Goal: Task Accomplishment & Management: Manage account settings

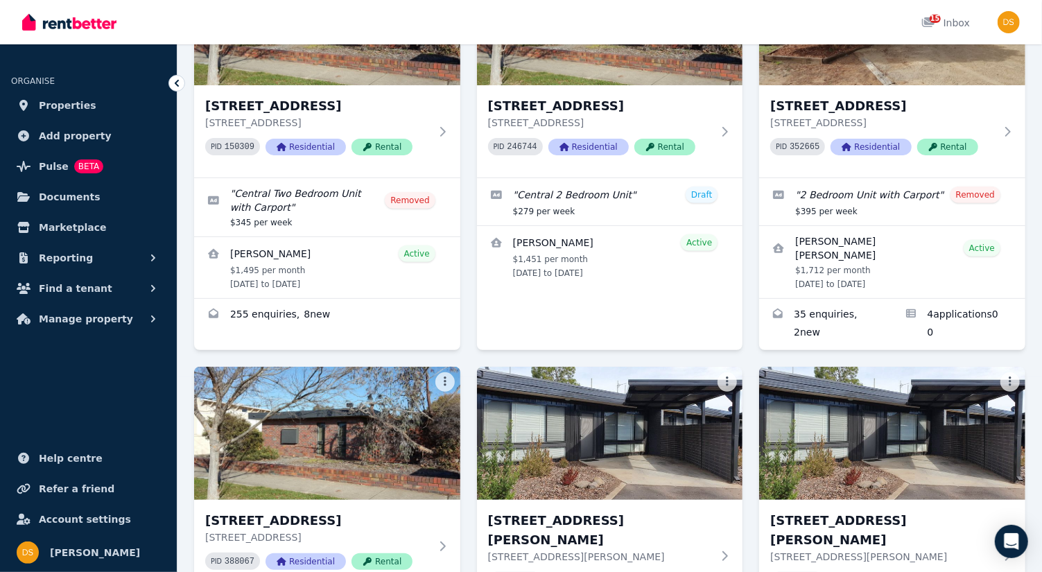
scroll to position [263, 0]
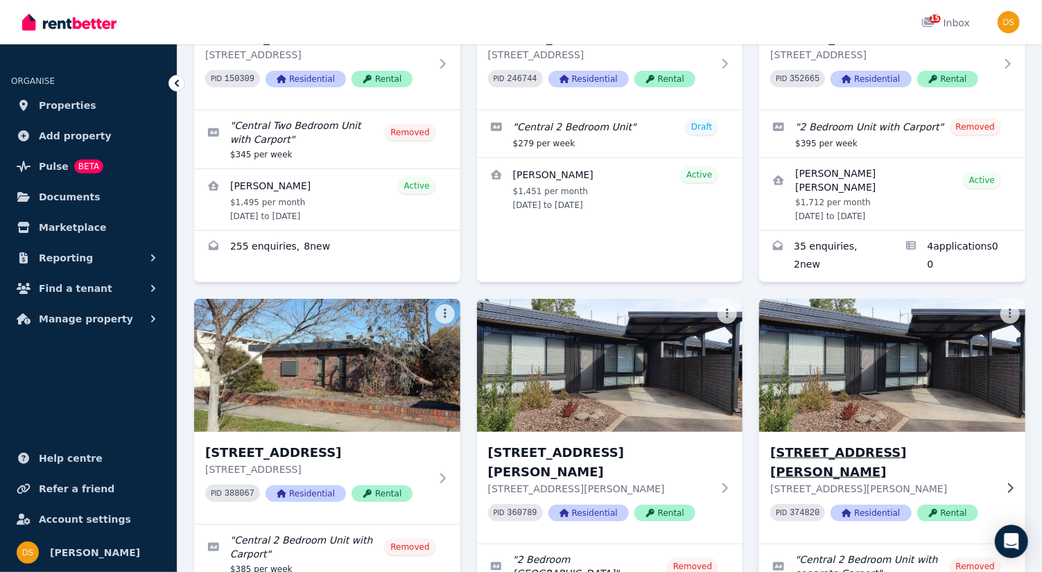
click at [899, 374] on img at bounding box center [892, 365] width 279 height 140
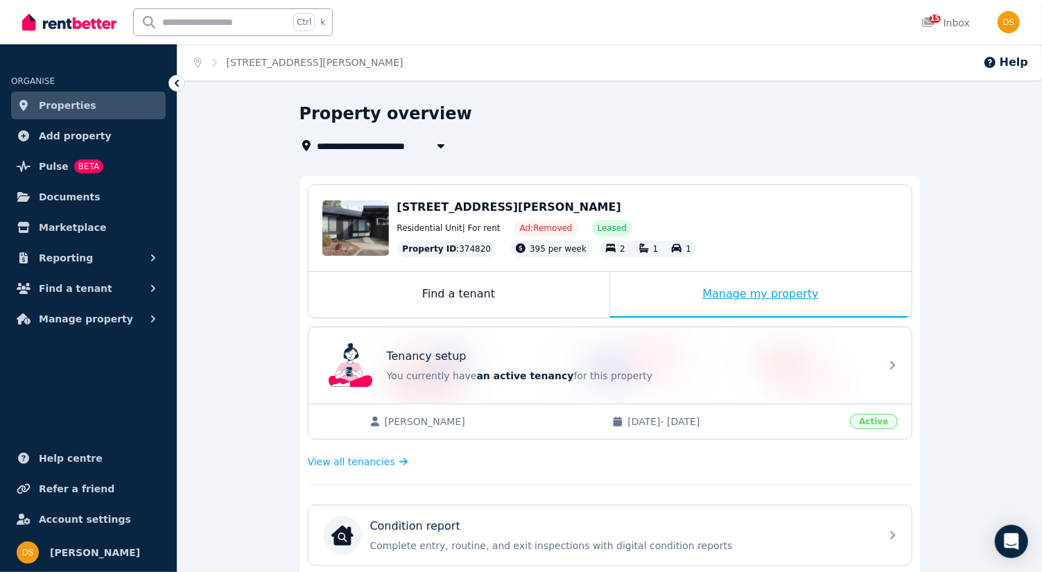
click at [715, 296] on div "Manage my property" at bounding box center [761, 295] width 302 height 46
click at [483, 297] on div "Find a tenant" at bounding box center [459, 295] width 301 height 46
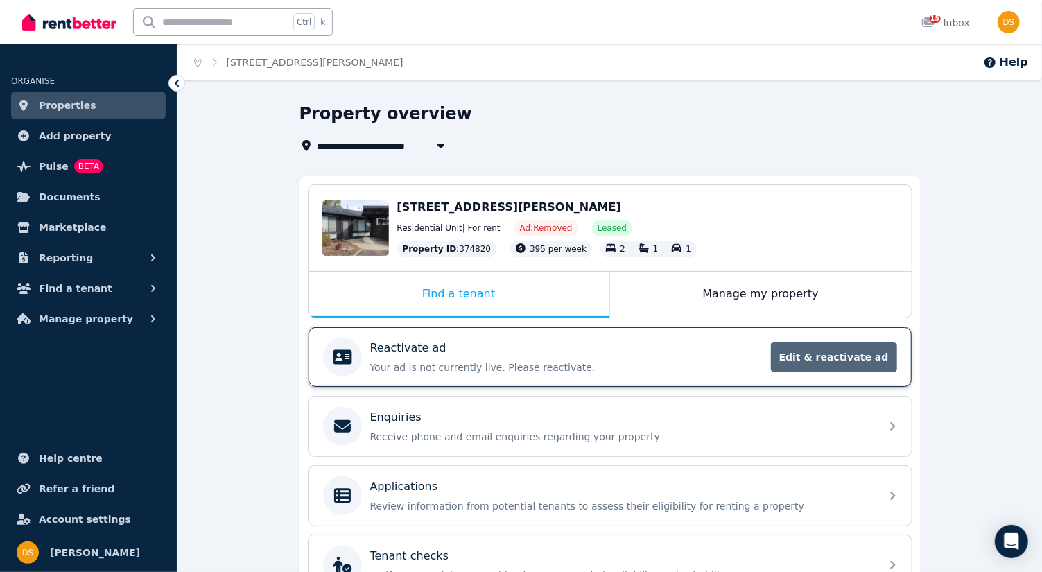
click at [822, 358] on span "Edit & reactivate ad" at bounding box center [834, 357] width 126 height 31
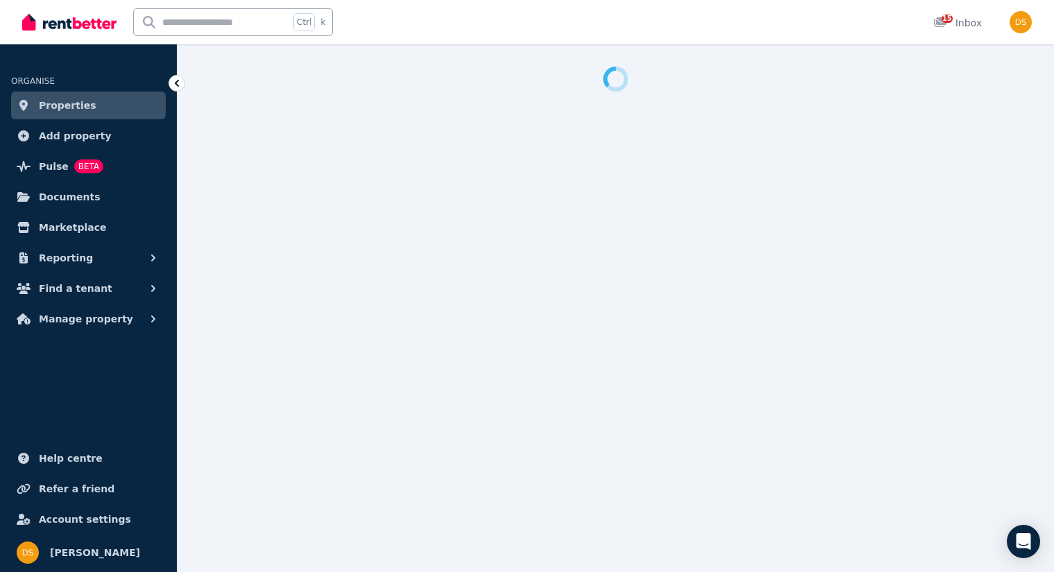
select select "***"
select select "**********"
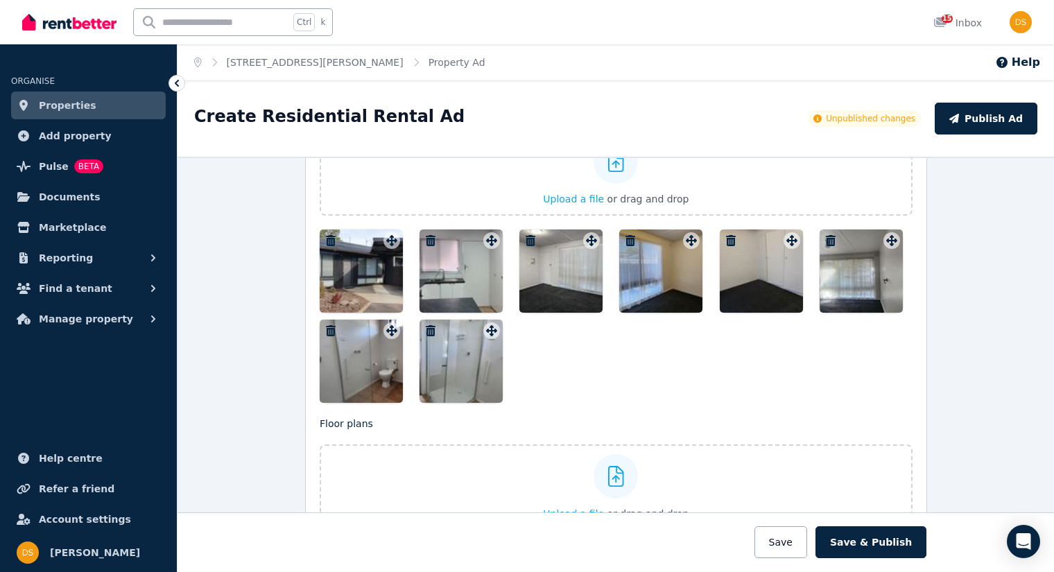
scroll to position [1645, 0]
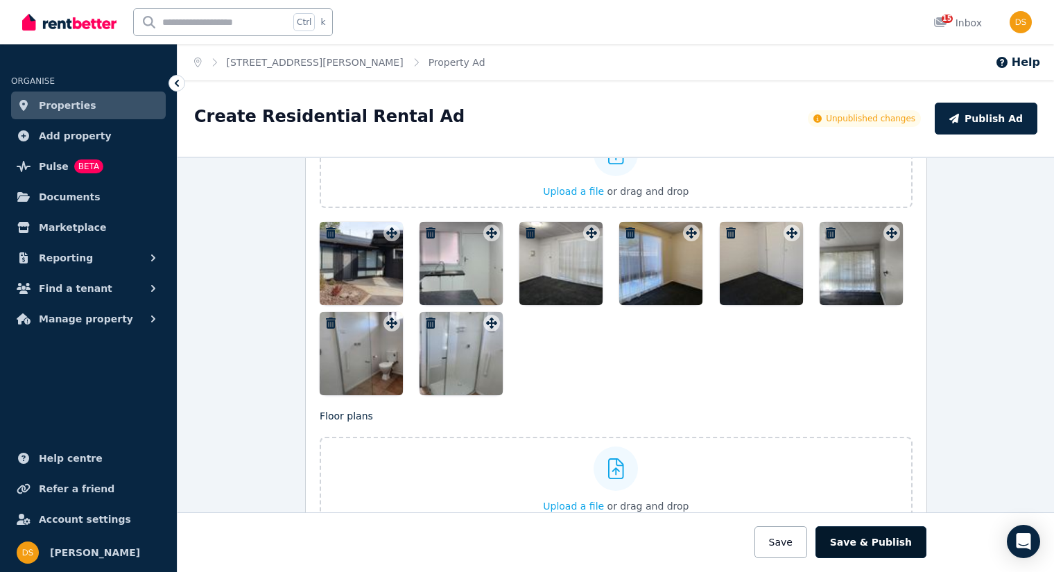
click at [892, 550] on button "Save & Publish" at bounding box center [870, 542] width 111 height 32
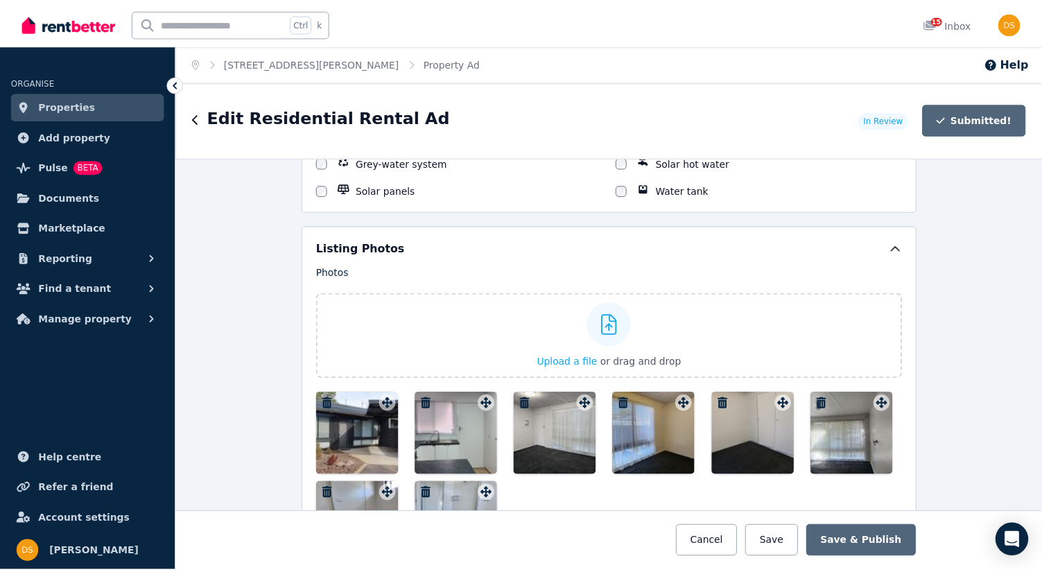
scroll to position [1922, 0]
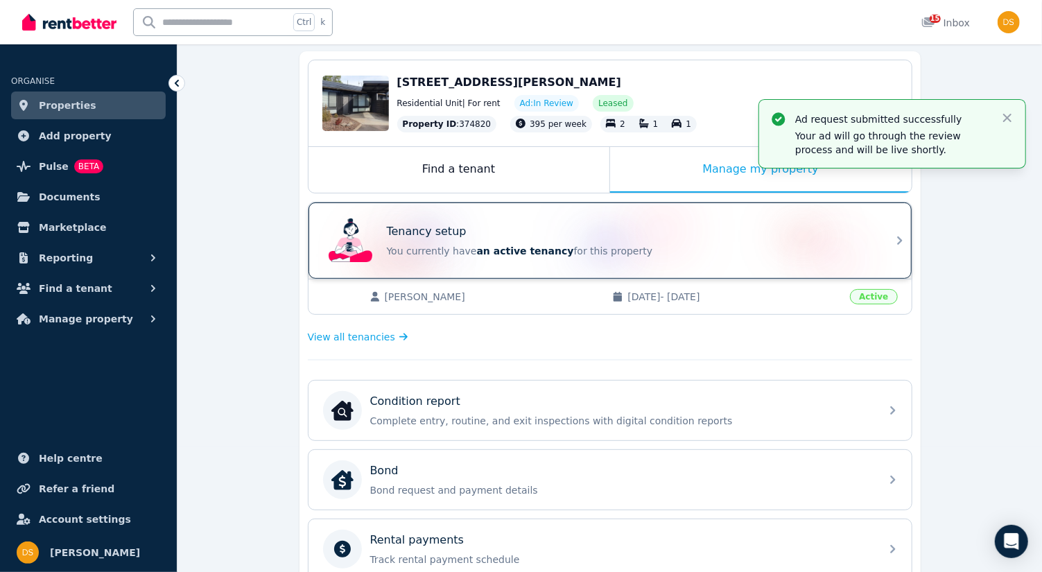
scroll to position [116, 0]
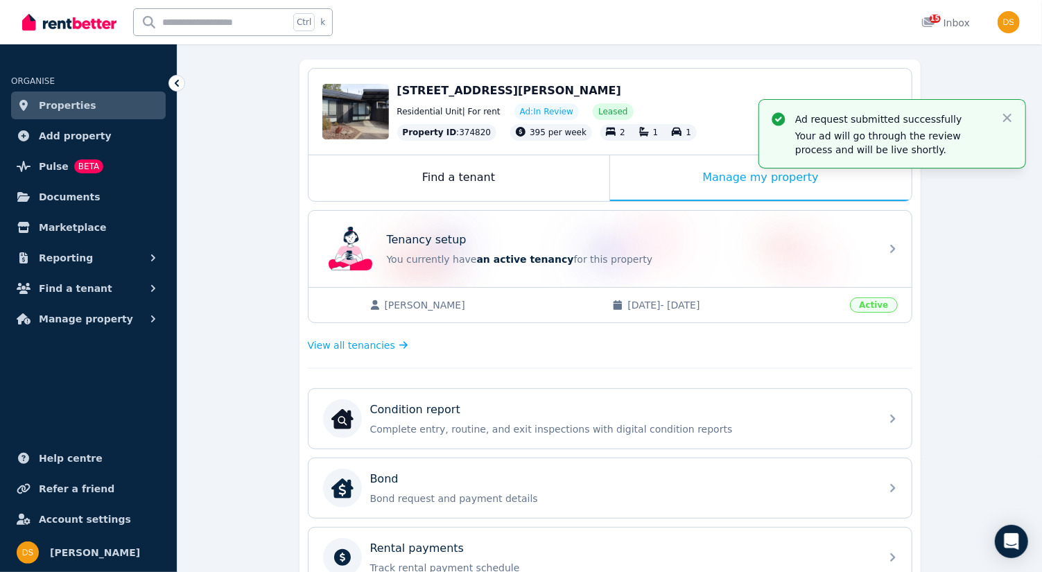
click at [84, 104] on link "Properties" at bounding box center [88, 106] width 155 height 28
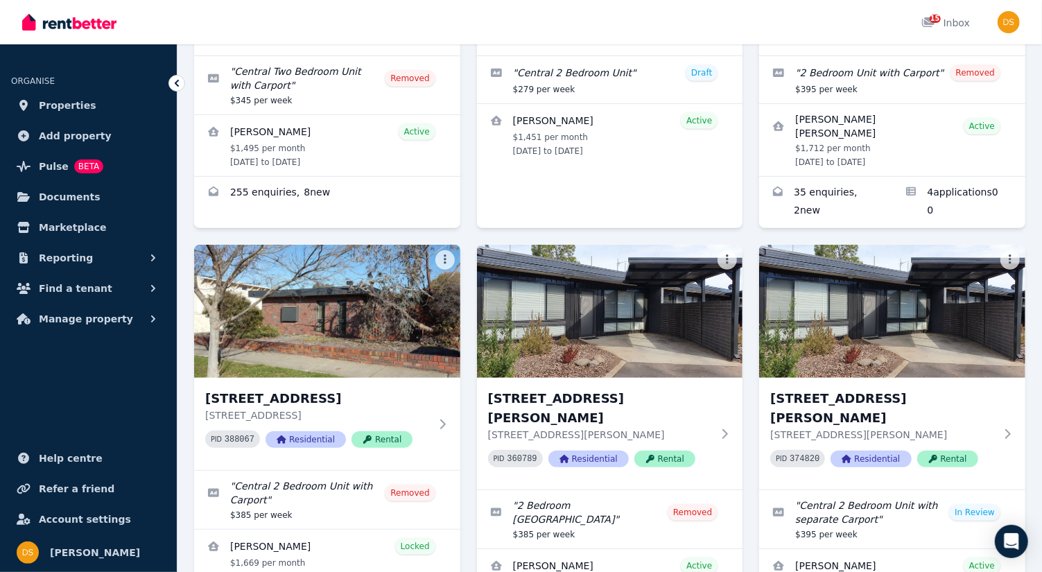
scroll to position [325, 0]
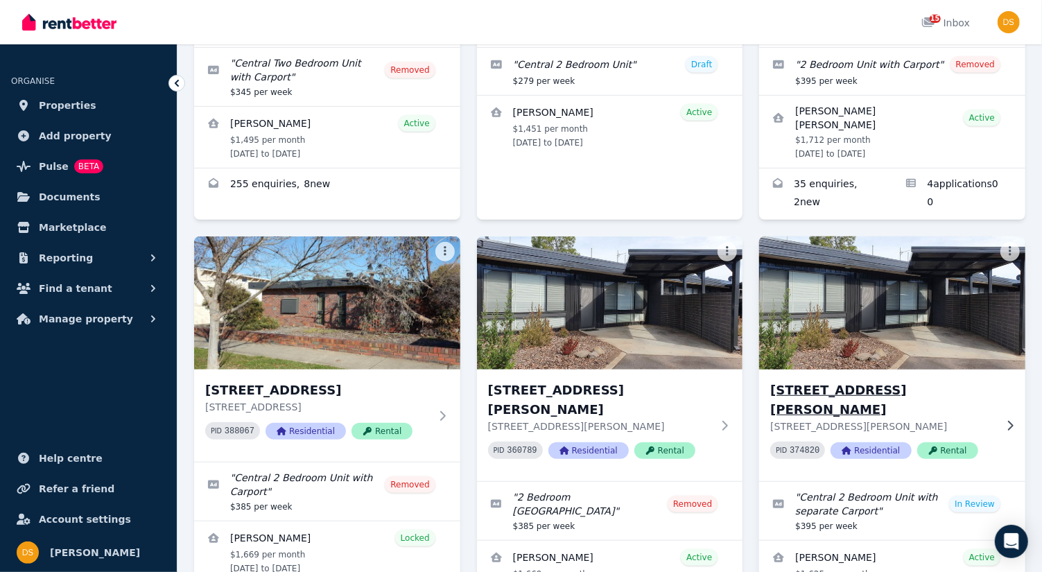
click at [866, 297] on img at bounding box center [892, 303] width 279 height 140
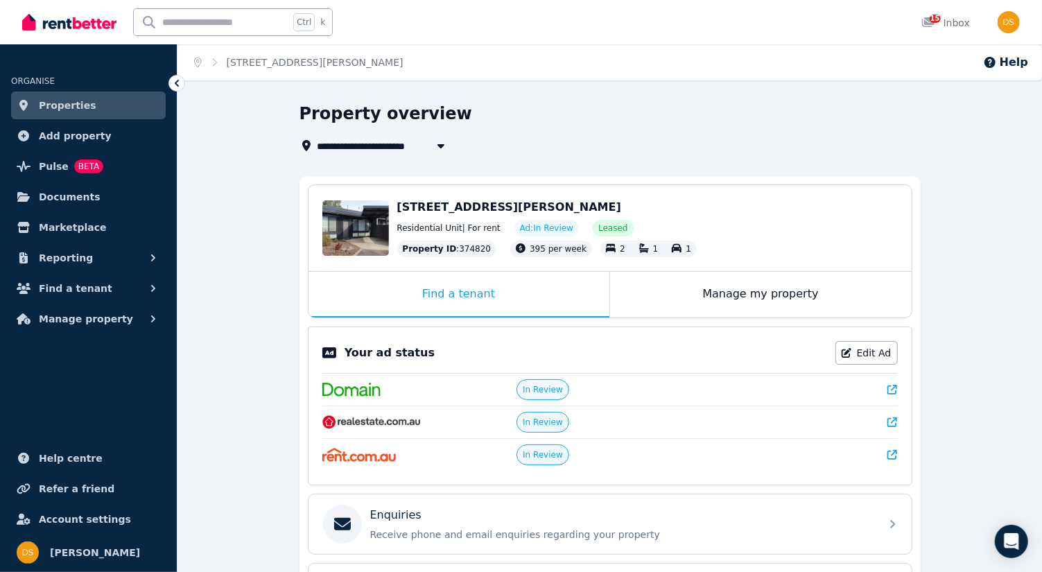
click at [538, 421] on span "In Review" at bounding box center [543, 422] width 40 height 11
click at [886, 417] on div at bounding box center [804, 422] width 187 height 14
click at [894, 417] on icon at bounding box center [892, 422] width 10 height 10
